Goal: Task Accomplishment & Management: Complete application form

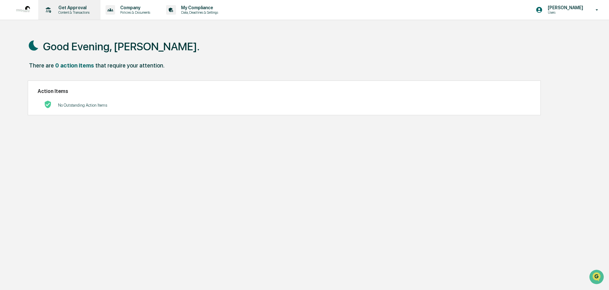
click at [74, 11] on p "Content & Transactions" at bounding box center [73, 12] width 40 height 4
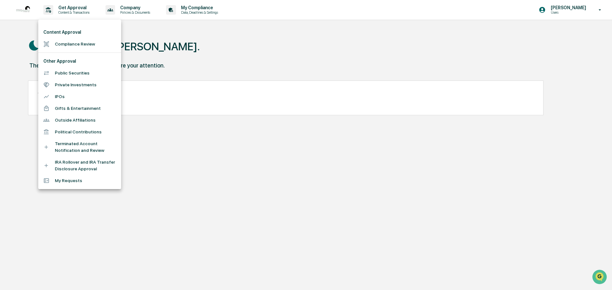
click at [69, 40] on li "Compliance Review" at bounding box center [79, 44] width 83 height 12
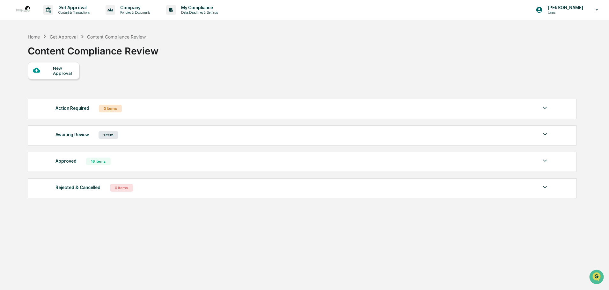
click at [47, 73] on div at bounding box center [43, 71] width 20 height 8
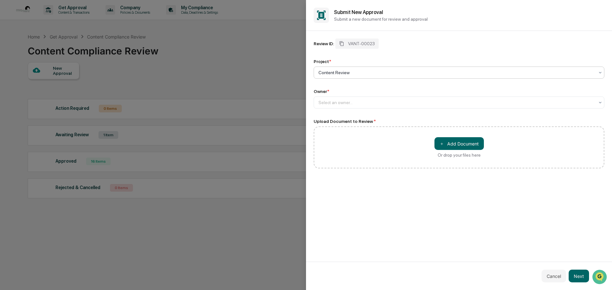
click at [368, 72] on div at bounding box center [456, 72] width 276 height 6
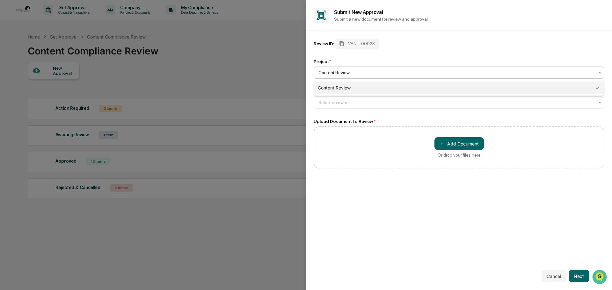
click at [369, 86] on div "Content Review" at bounding box center [459, 88] width 290 height 13
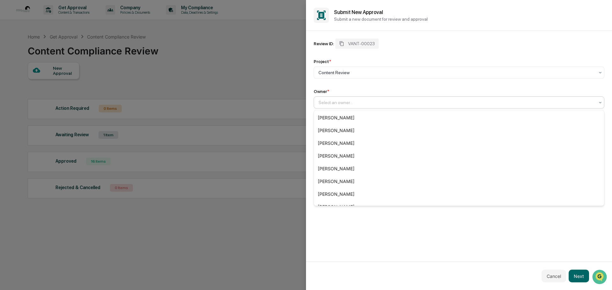
click at [340, 104] on div at bounding box center [456, 102] width 276 height 6
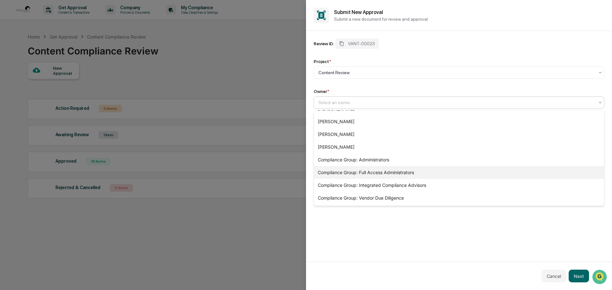
click at [379, 180] on div "Compliance Group: Integrated Compliance Advisors" at bounding box center [459, 185] width 290 height 13
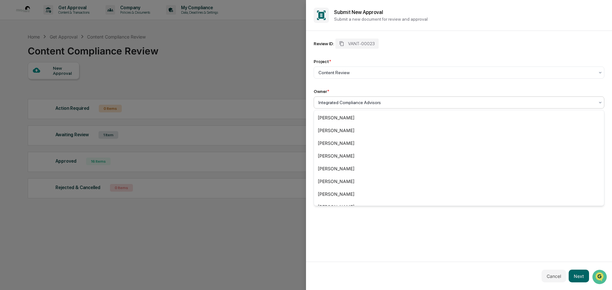
click at [392, 102] on div at bounding box center [456, 102] width 276 height 6
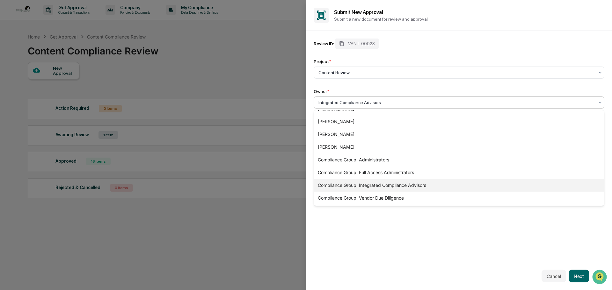
click at [431, 184] on div "Compliance Group: Integrated Compliance Advisors" at bounding box center [459, 185] width 290 height 13
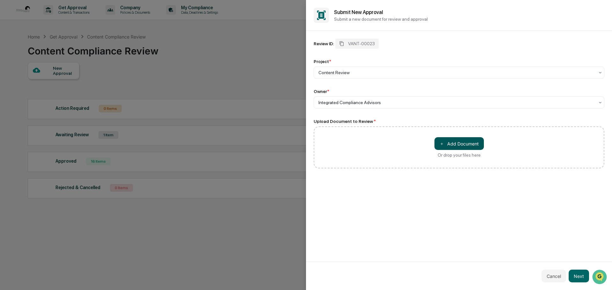
click at [464, 146] on button "＋ Add Document" at bounding box center [459, 143] width 49 height 13
click at [580, 276] on button "Next" at bounding box center [579, 276] width 20 height 13
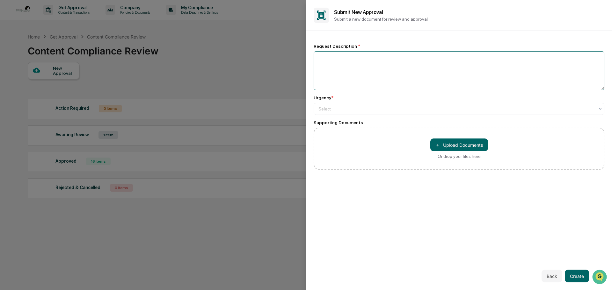
click at [339, 62] on textarea at bounding box center [459, 70] width 291 height 39
type textarea "**********"
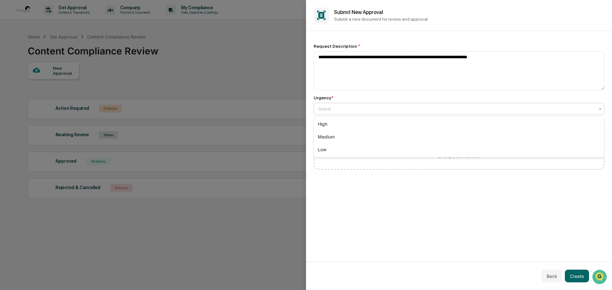
click at [346, 105] on div "Select" at bounding box center [456, 109] width 282 height 9
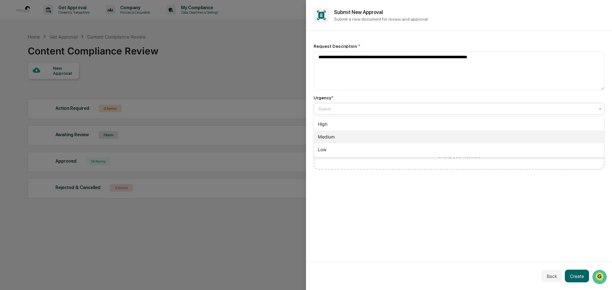
click at [331, 140] on div "Medium" at bounding box center [459, 137] width 290 height 13
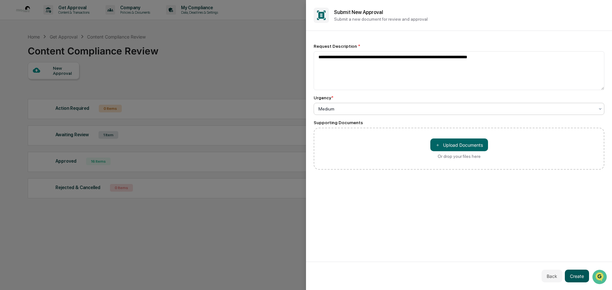
click at [576, 276] on button "Create" at bounding box center [577, 276] width 24 height 13
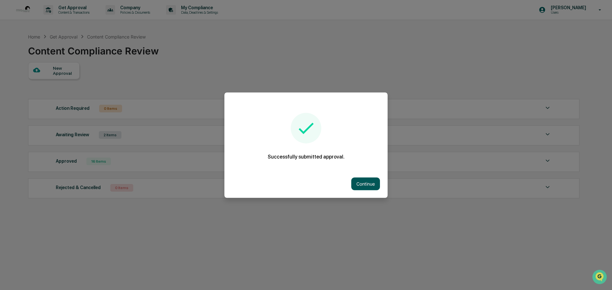
click at [368, 181] on button "Continue" at bounding box center [365, 184] width 29 height 13
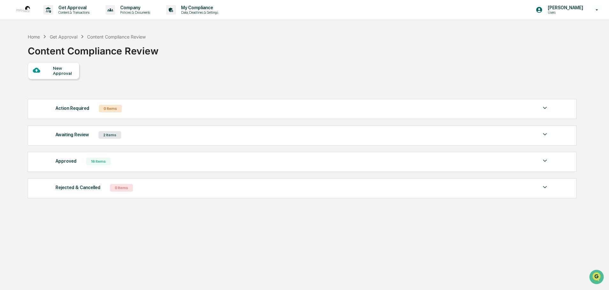
click at [68, 113] on div "Action Required 0 Items" at bounding box center [301, 108] width 493 height 9
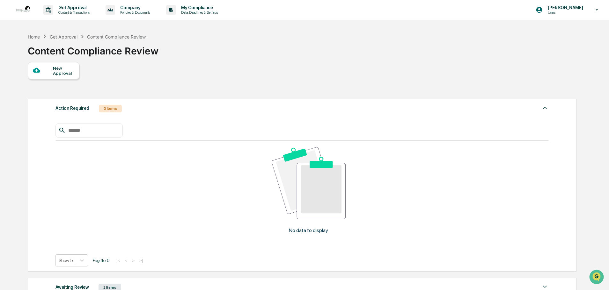
click at [59, 77] on div "New Approval" at bounding box center [54, 70] width 52 height 17
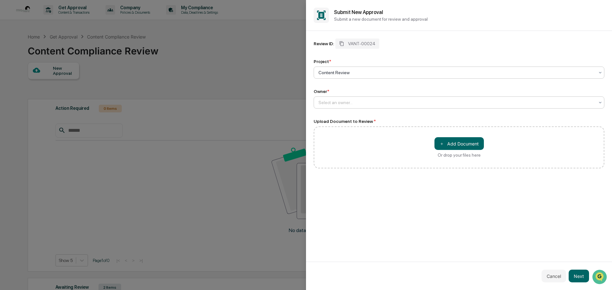
click at [358, 105] on div at bounding box center [456, 102] width 276 height 6
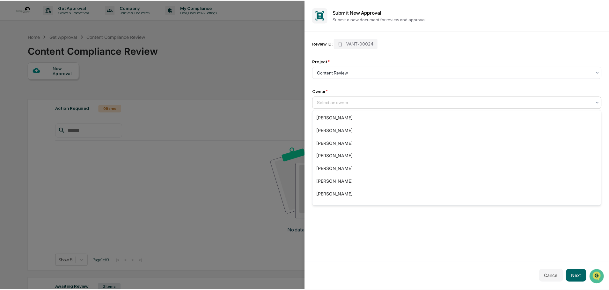
scroll to position [81, 0]
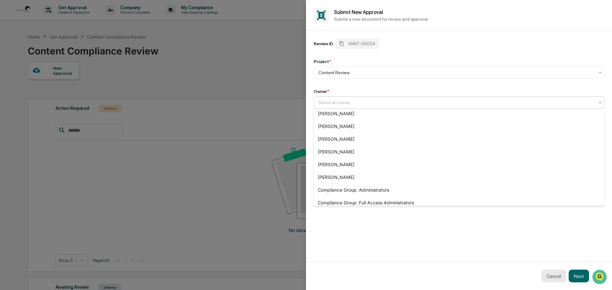
click at [557, 277] on button "Cancel" at bounding box center [554, 276] width 25 height 13
